Goal: Information Seeking & Learning: Check status

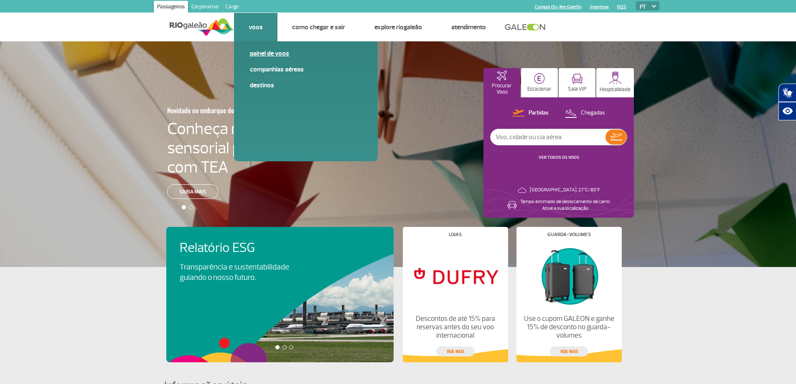
click at [267, 56] on link "Painel de voos" at bounding box center [306, 53] width 112 height 9
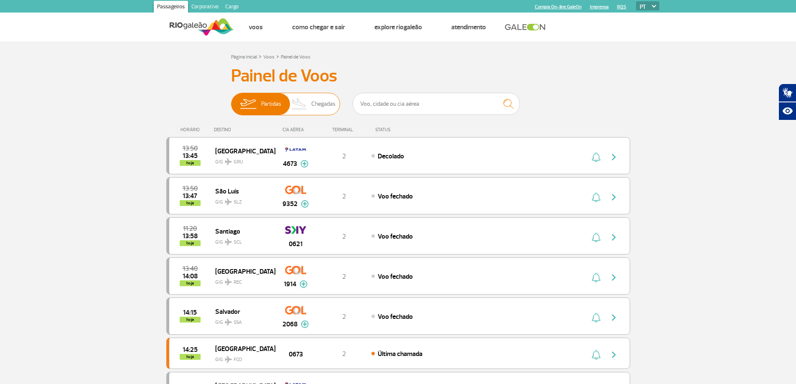
click at [317, 101] on span "Chegadas" at bounding box center [323, 104] width 24 height 22
click at [231, 100] on input "Partidas Chegadas" at bounding box center [231, 100] width 0 height 0
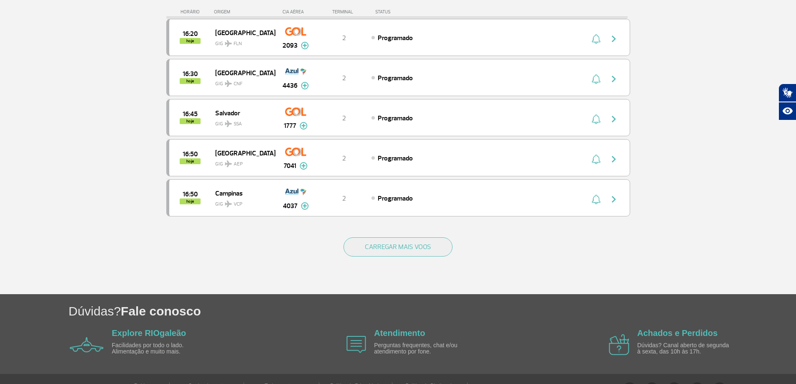
scroll to position [740, 0]
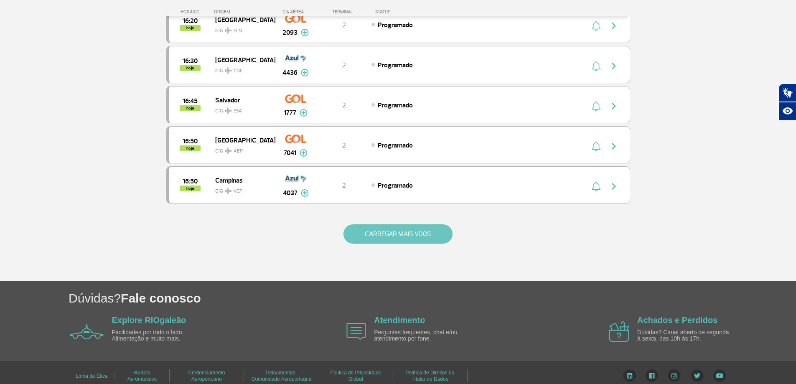
click at [411, 239] on button "CARREGAR MAIS VOOS" at bounding box center [397, 233] width 109 height 19
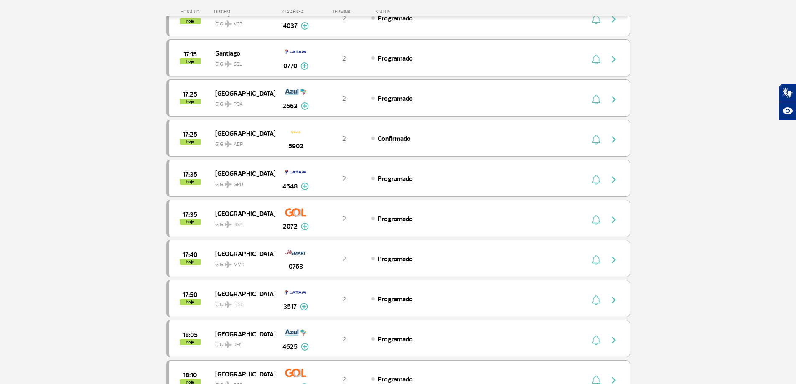
scroll to position [1117, 0]
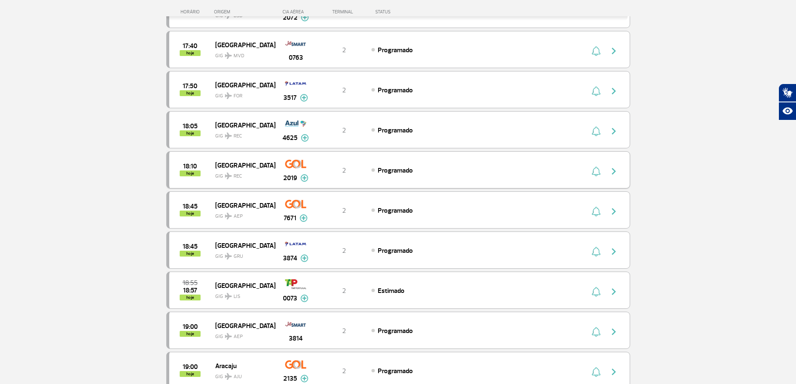
click at [417, 167] on div "Programado" at bounding box center [463, 169] width 184 height 9
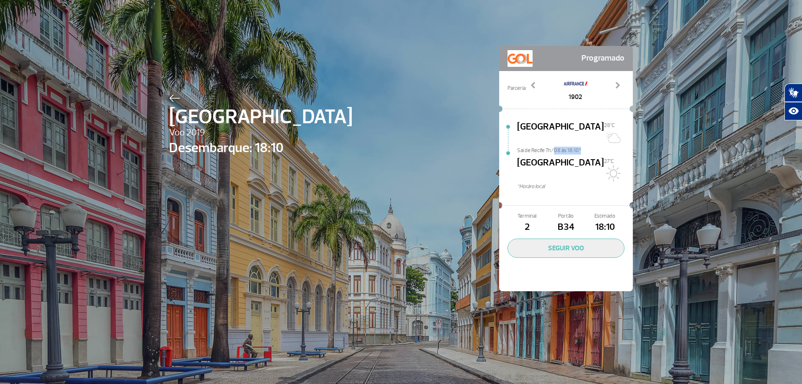
drag, startPoint x: 556, startPoint y: 140, endPoint x: 578, endPoint y: 137, distance: 22.0
click at [578, 147] on span "Sai de Recife Th/08 às 18:10*" at bounding box center [575, 150] width 116 height 6
drag, startPoint x: 550, startPoint y: 207, endPoint x: 597, endPoint y: 205, distance: 47.3
click at [597, 212] on div "Terminal 2 Portão B34 Estimado 18:10" at bounding box center [566, 223] width 117 height 22
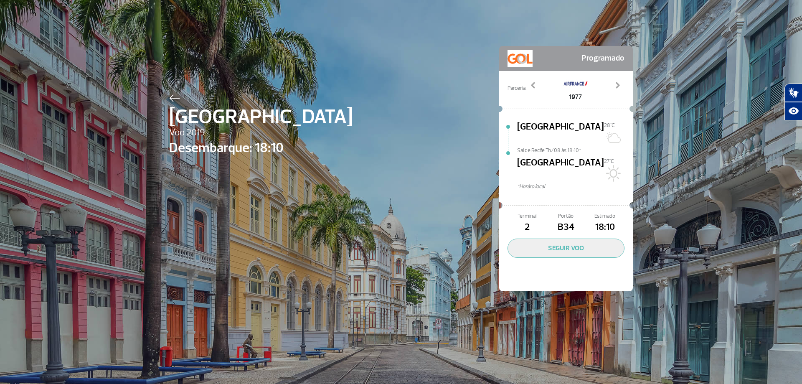
click at [609, 220] on span "18:10" at bounding box center [605, 227] width 39 height 14
drag, startPoint x: 592, startPoint y: 207, endPoint x: 608, endPoint y: 206, distance: 15.9
click at [608, 220] on span "18:10" at bounding box center [605, 227] width 39 height 14
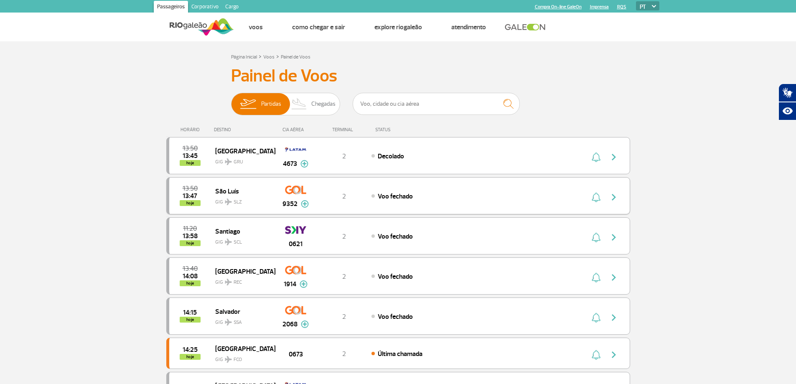
scroll to position [735, 0]
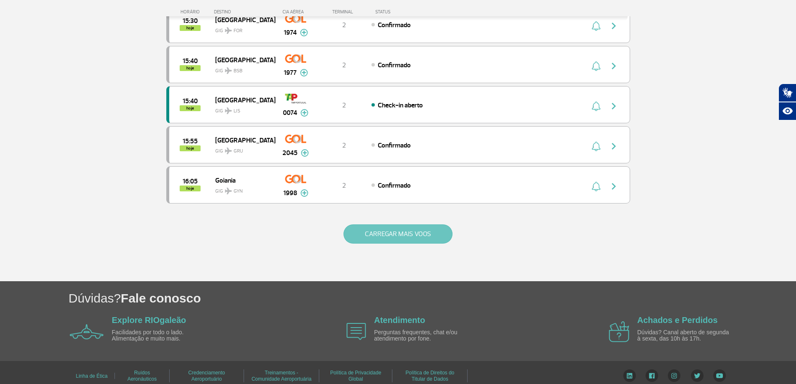
click at [408, 232] on button "CARREGAR MAIS VOOS" at bounding box center [397, 233] width 109 height 19
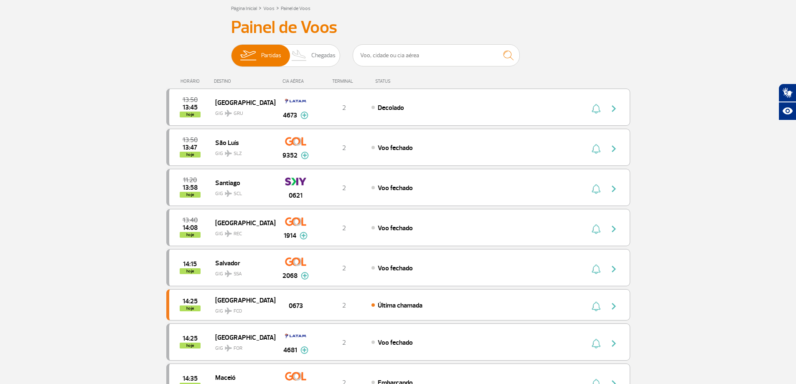
scroll to position [0, 0]
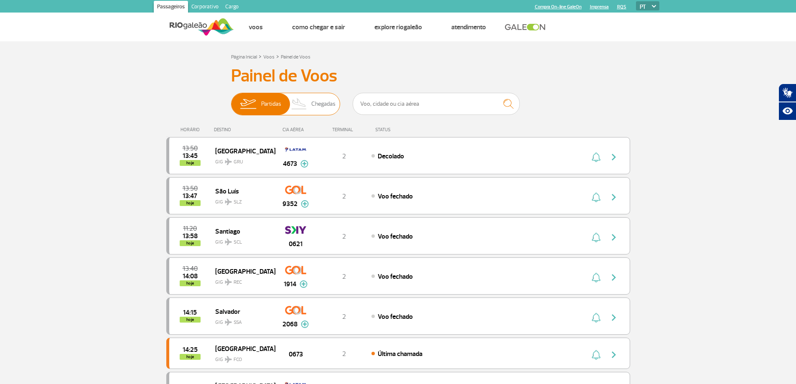
click at [325, 107] on span "Chegadas" at bounding box center [323, 104] width 24 height 22
click at [231, 100] on input "Partidas Chegadas" at bounding box center [231, 100] width 0 height 0
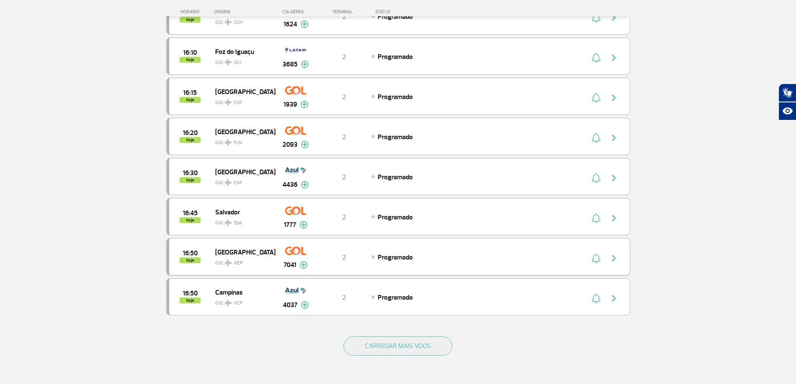
scroll to position [710, 0]
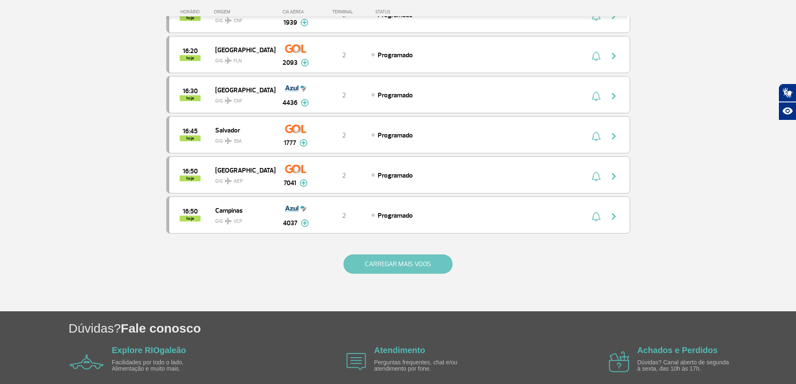
click at [405, 268] on button "CARREGAR MAIS VOOS" at bounding box center [397, 263] width 109 height 19
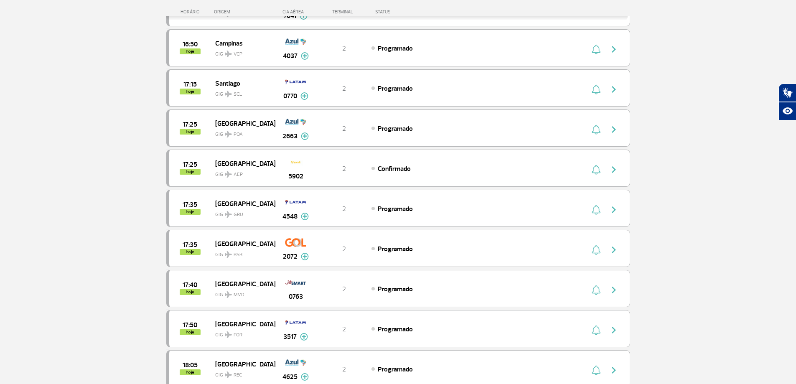
scroll to position [961, 0]
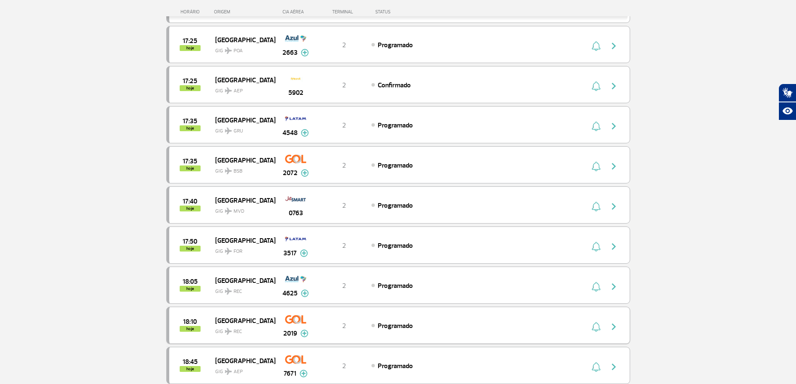
click at [301, 333] on img at bounding box center [304, 334] width 8 height 8
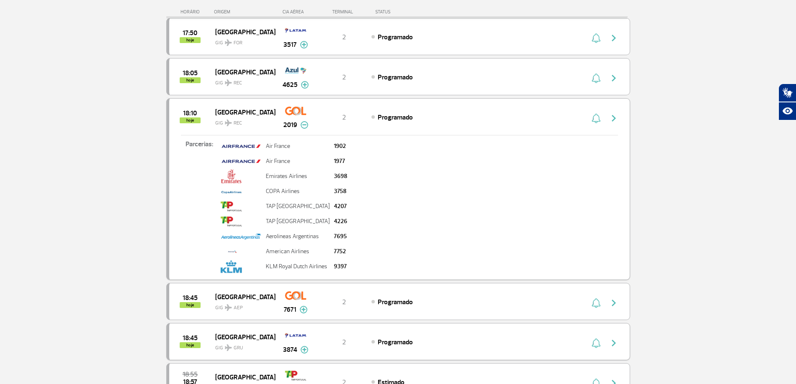
scroll to position [1170, 0]
click at [379, 119] on span "Programado" at bounding box center [395, 117] width 35 height 8
